Goal: Task Accomplishment & Management: Use online tool/utility

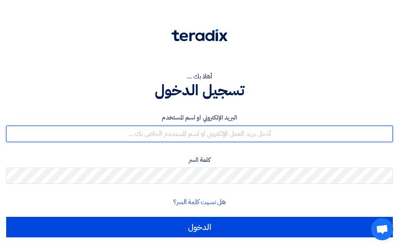
click at [256, 140] on input "text" at bounding box center [199, 134] width 387 height 16
type input "[EMAIL_ADDRESS][DOMAIN_NAME]"
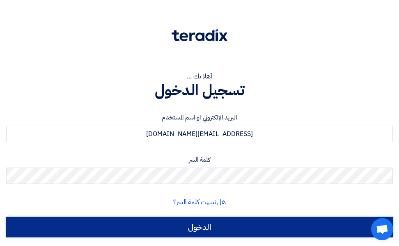
click at [208, 221] on input "الدخول" at bounding box center [199, 227] width 387 height 21
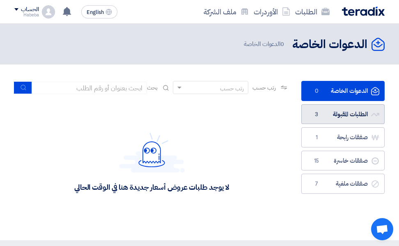
click at [366, 117] on link "الطلبات المقبولة الطلبات المقبولة 3" at bounding box center [343, 114] width 83 height 20
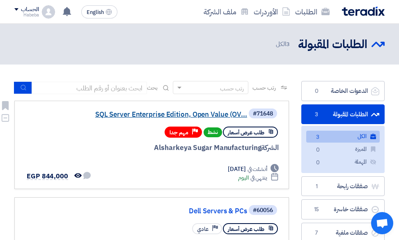
click at [223, 118] on link "SQL Server Enterprise Edition, Open Value (OV..." at bounding box center [165, 114] width 164 height 7
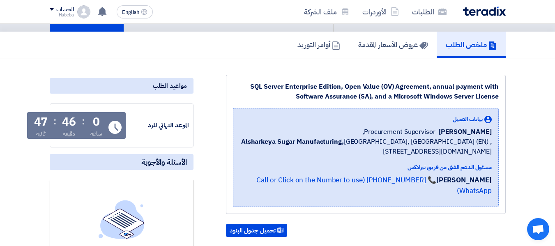
scroll to position [82, 0]
